Goal: Information Seeking & Learning: Learn about a topic

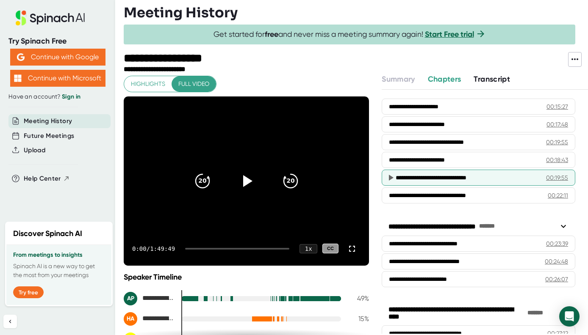
scroll to position [382, 0]
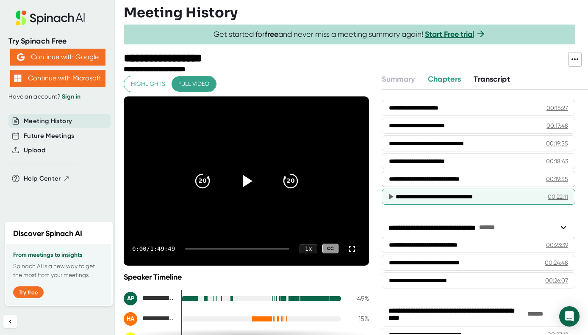
click at [390, 197] on icon at bounding box center [391, 197] width 5 height 6
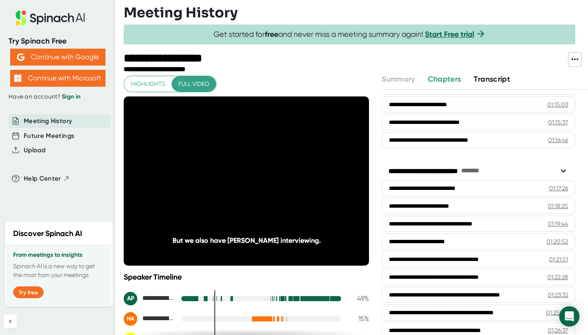
scroll to position [1507, 0]
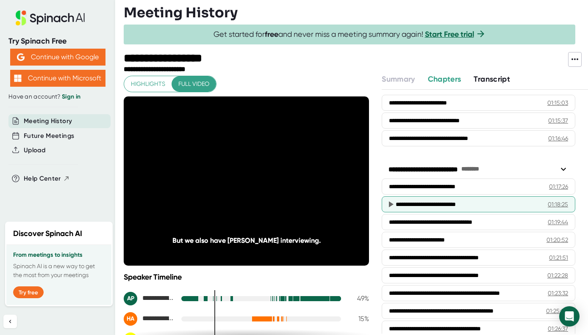
click at [387, 200] on icon at bounding box center [390, 204] width 10 height 10
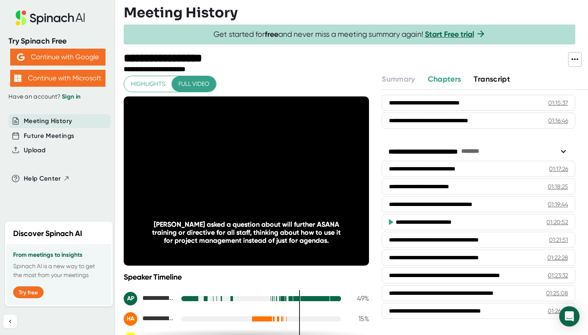
scroll to position [1526, 0]
